Goal: Use online tool/utility

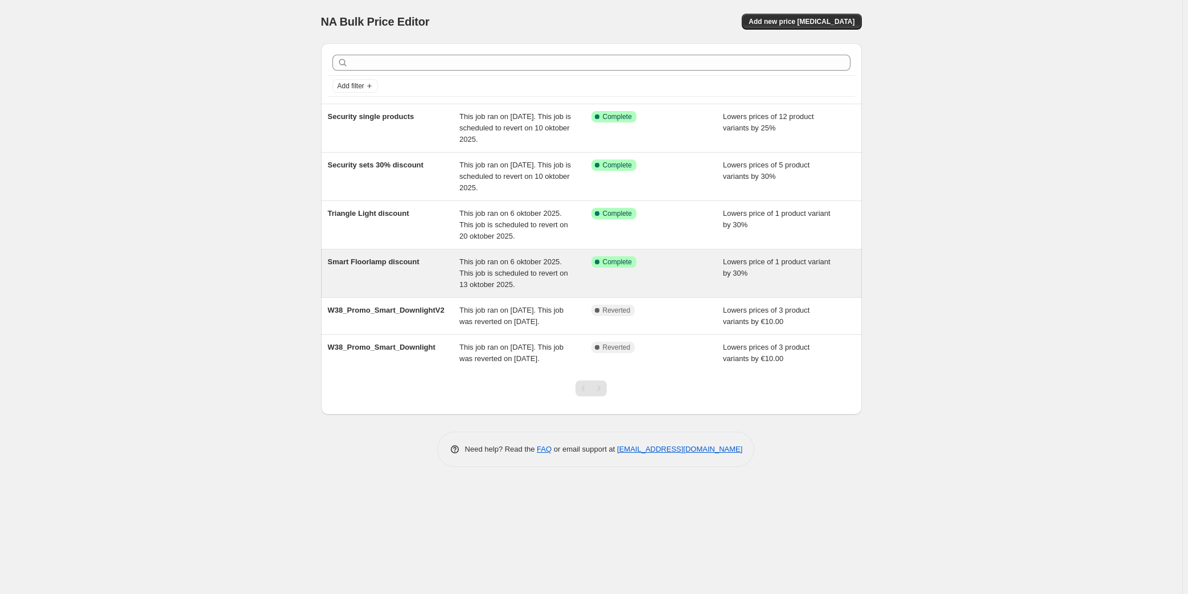
click at [371, 266] on span "Smart Floorlamp discount" at bounding box center [374, 261] width 92 height 9
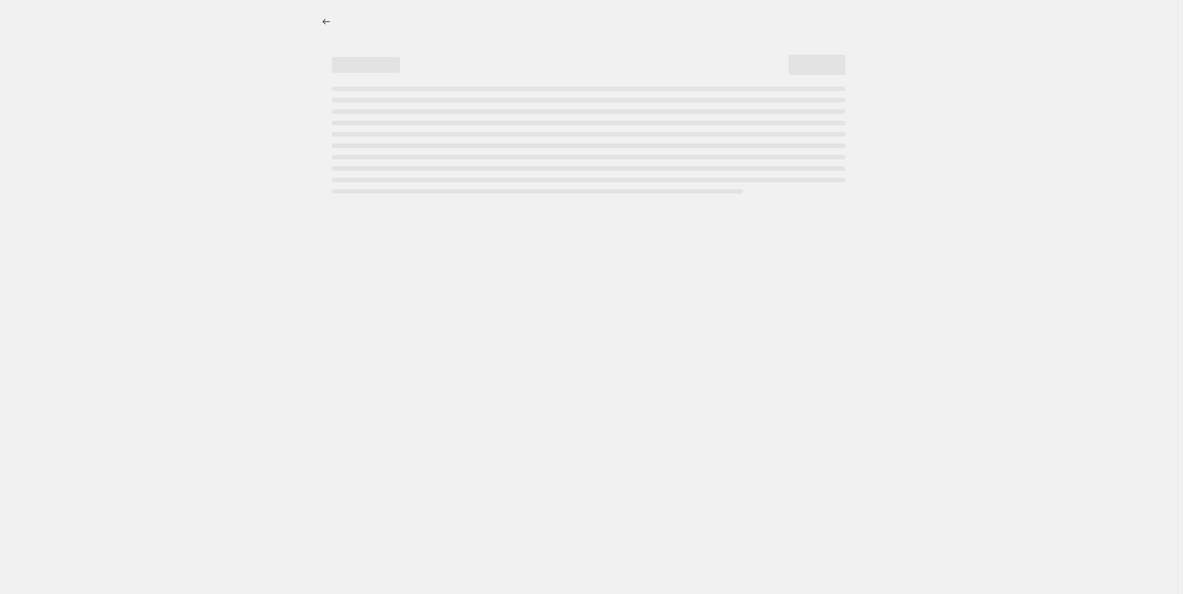
select select "percentage"
